Goal: Information Seeking & Learning: Find specific fact

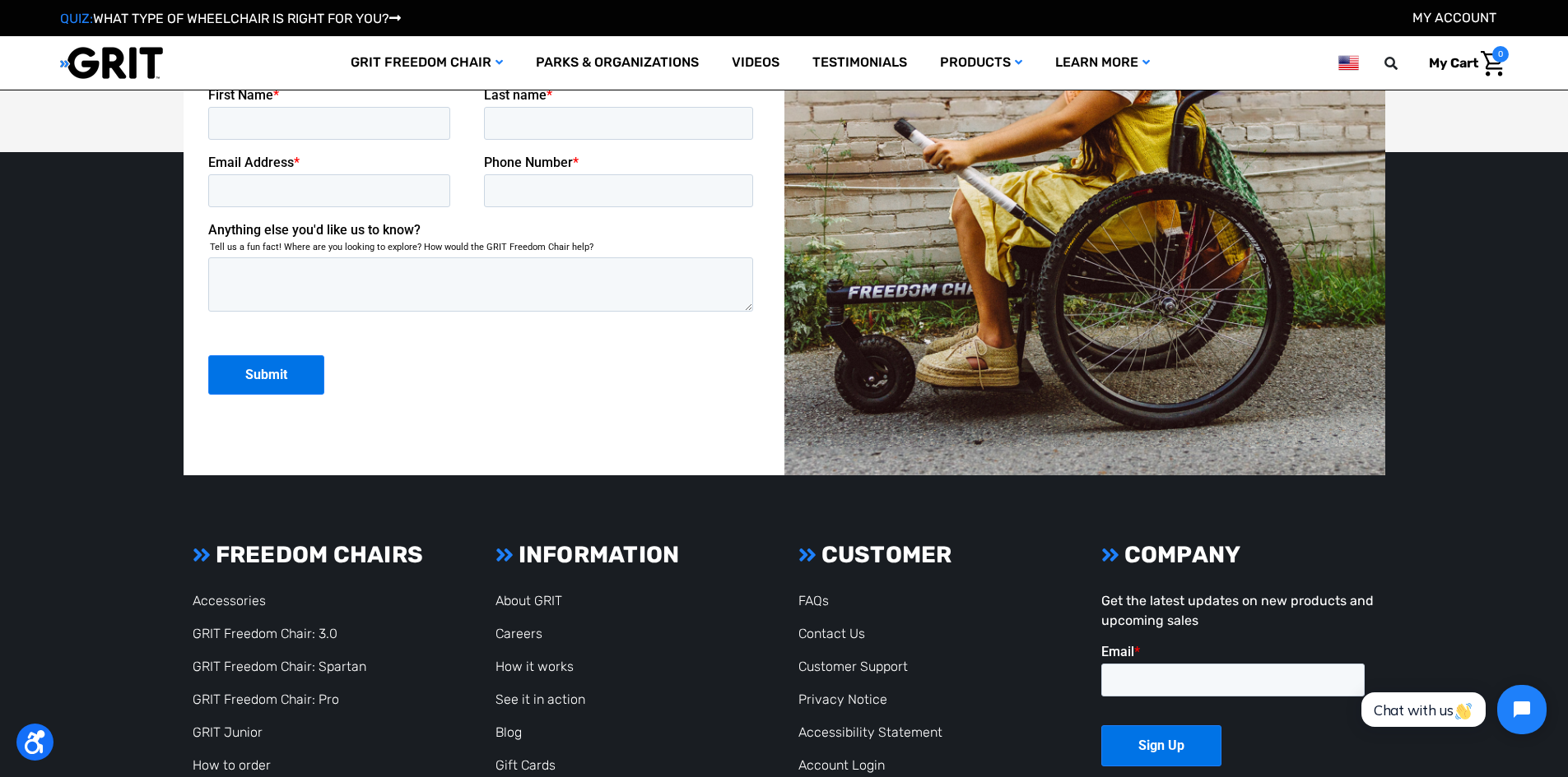
scroll to position [4492, 0]
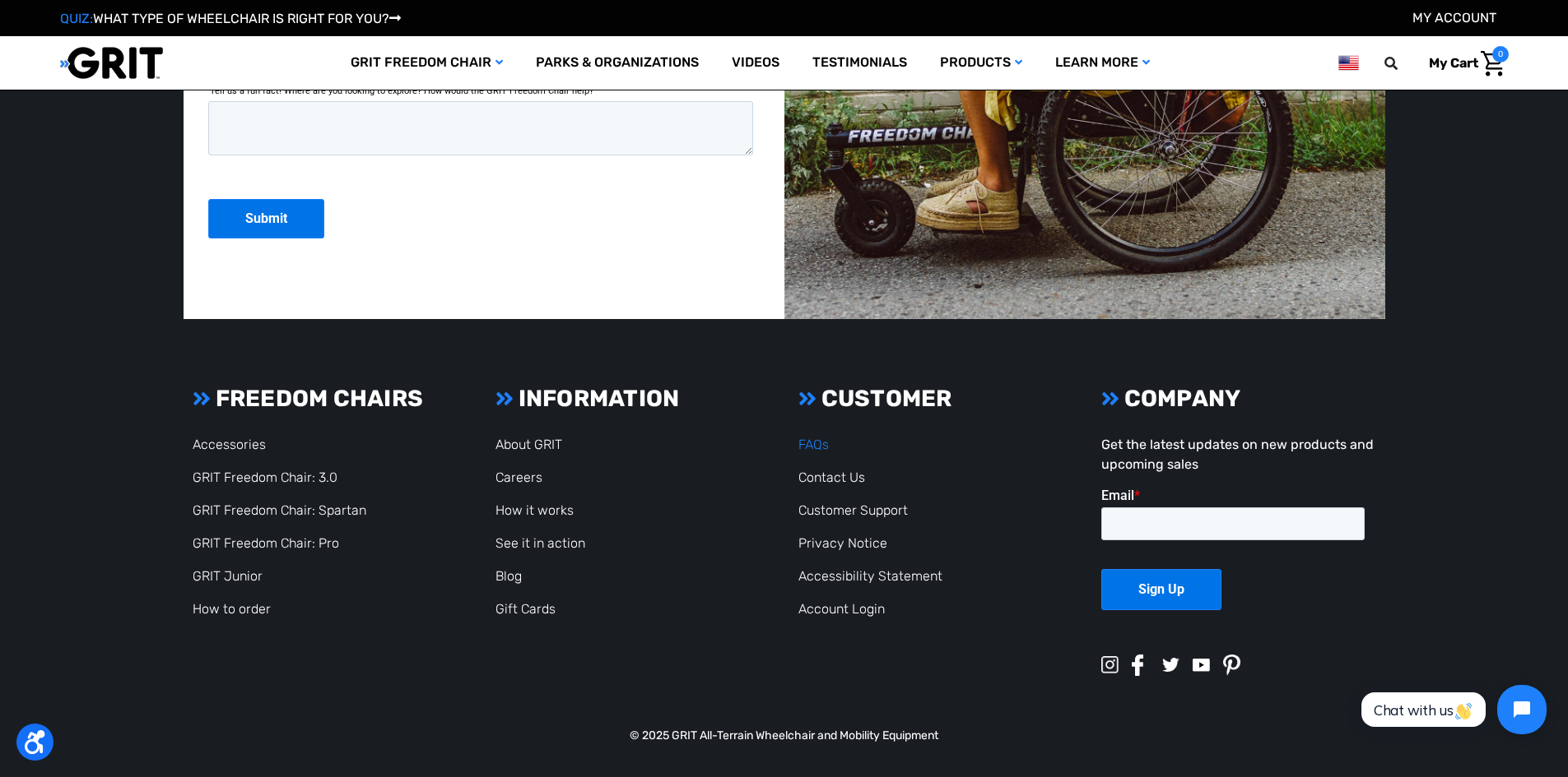
click at [817, 443] on link "FAQs" at bounding box center [813, 444] width 30 height 16
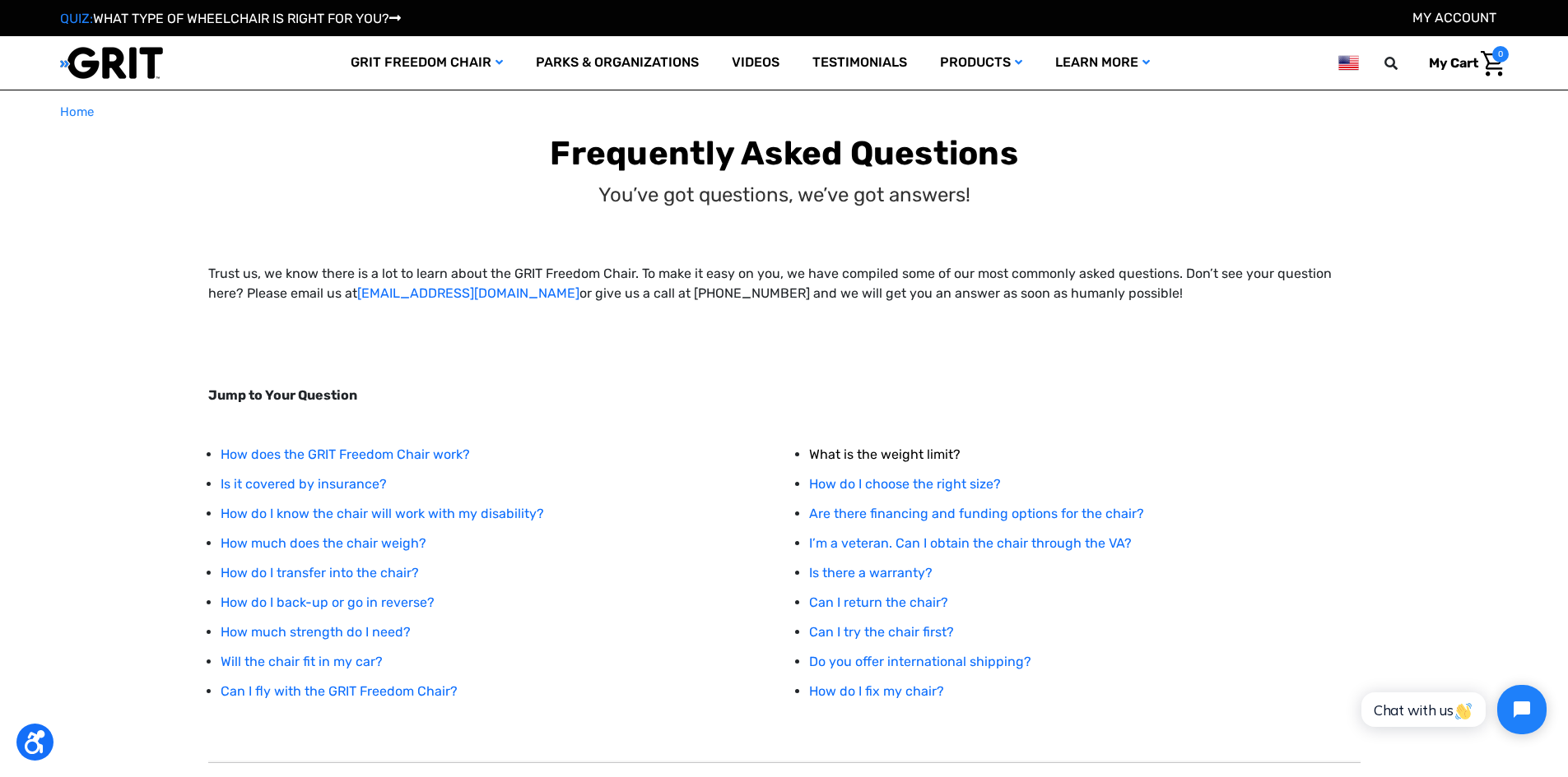
click at [894, 452] on link "What is the weight limit?" at bounding box center [885, 454] width 152 height 16
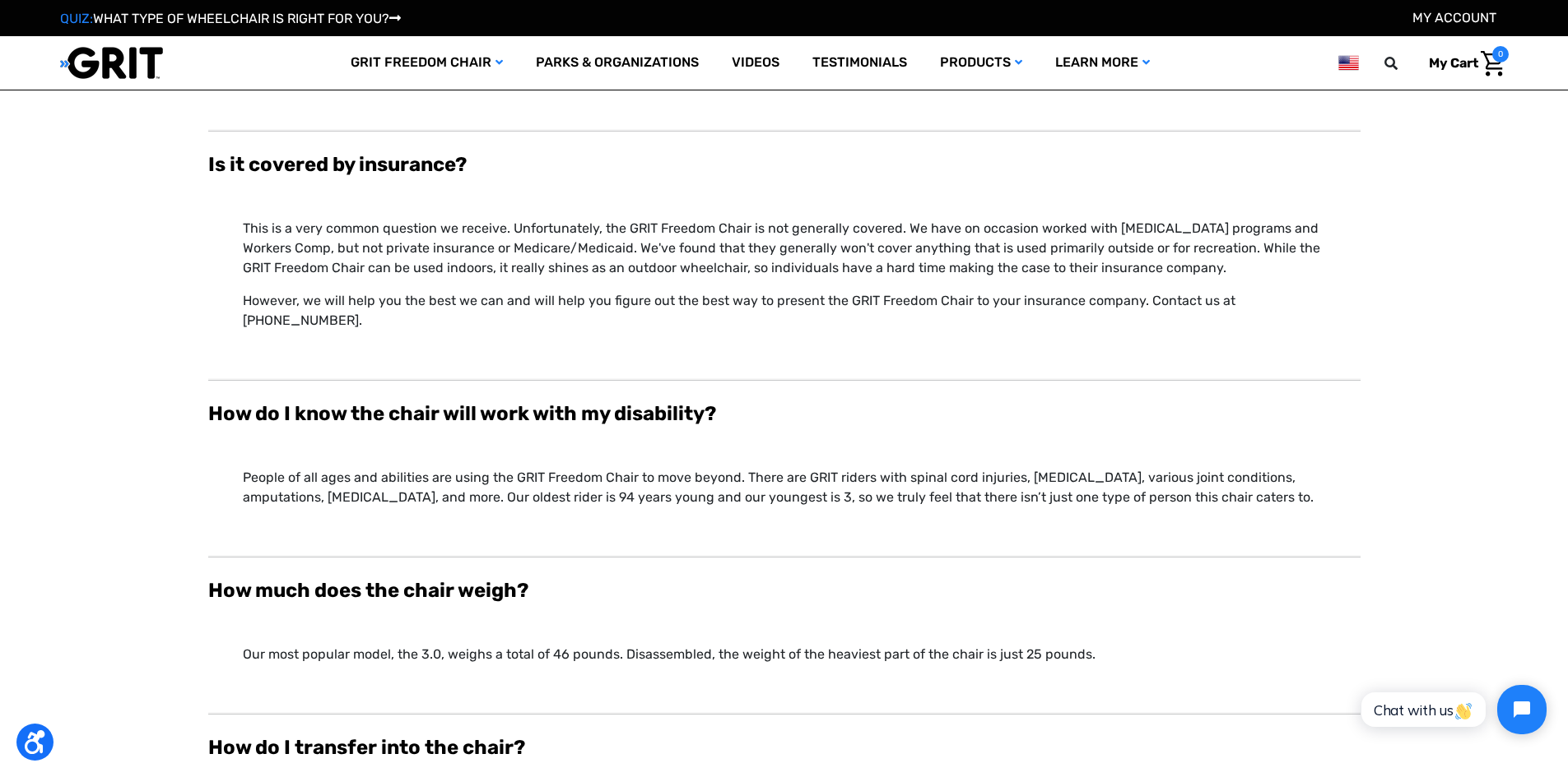
scroll to position [297, 0]
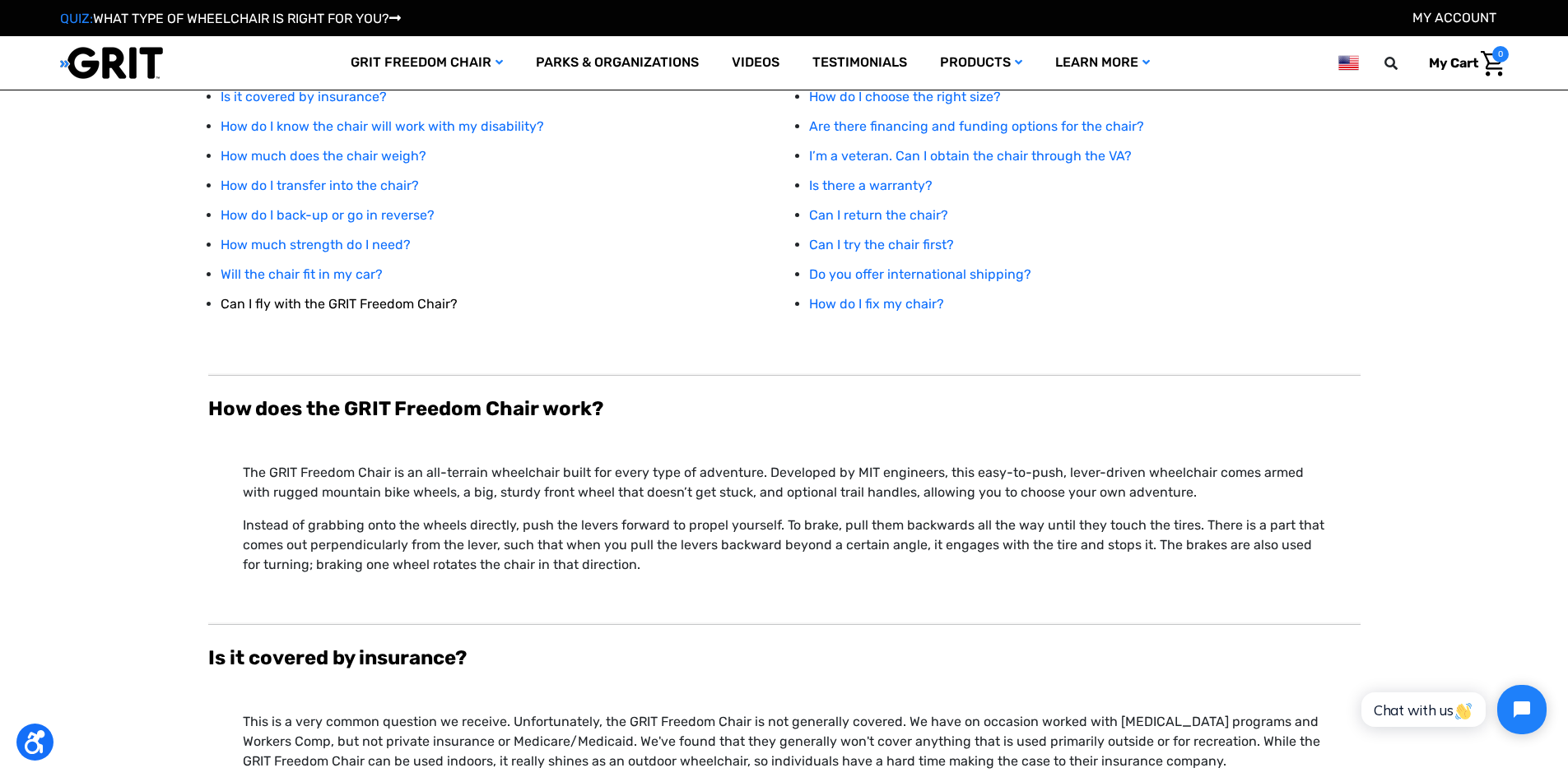
click at [372, 300] on link "Can I fly with the GRIT Freedom Chair?" at bounding box center [339, 304] width 237 height 16
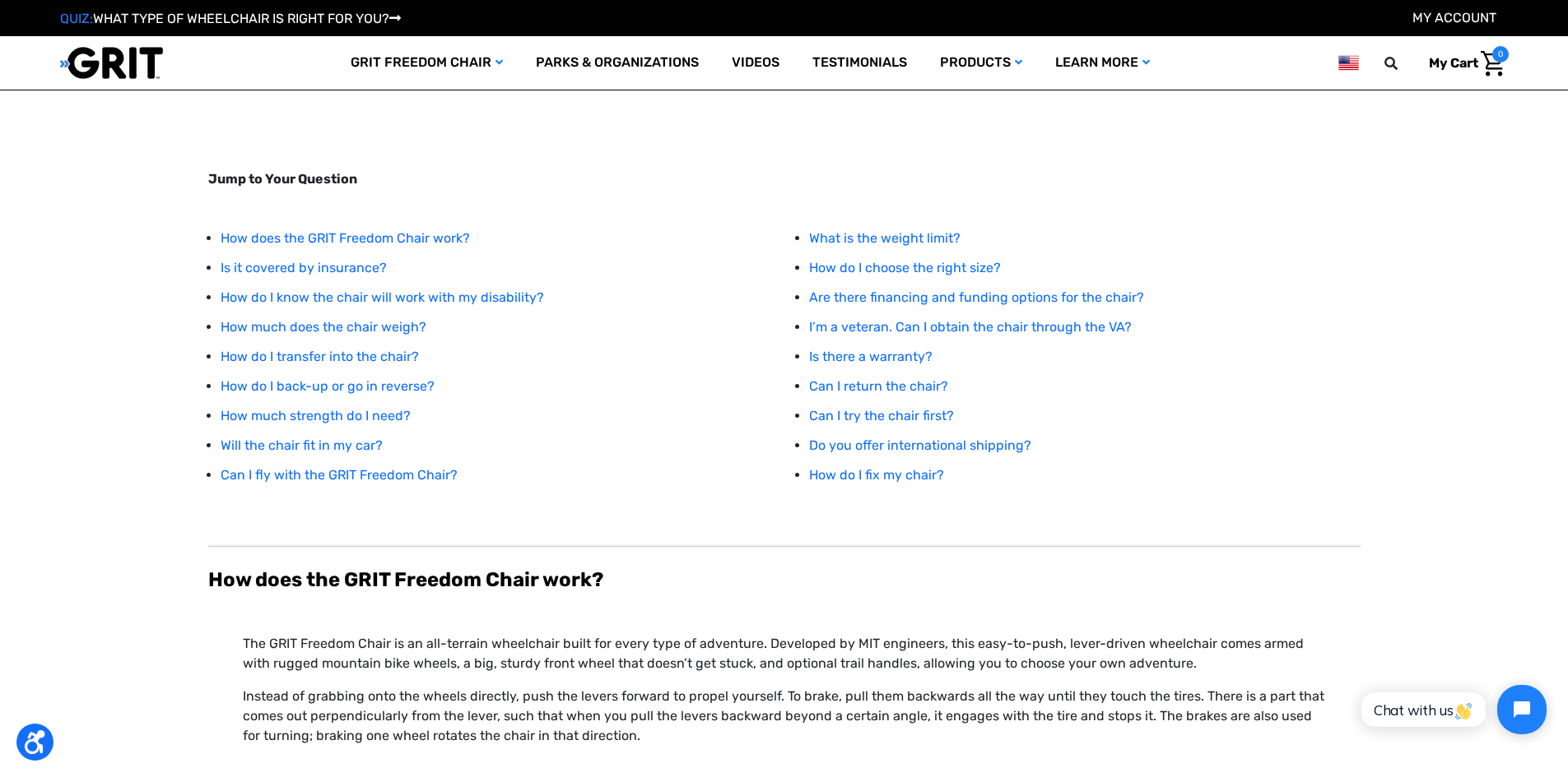
scroll to position [56, 0]
